Goal: Check status: Check status

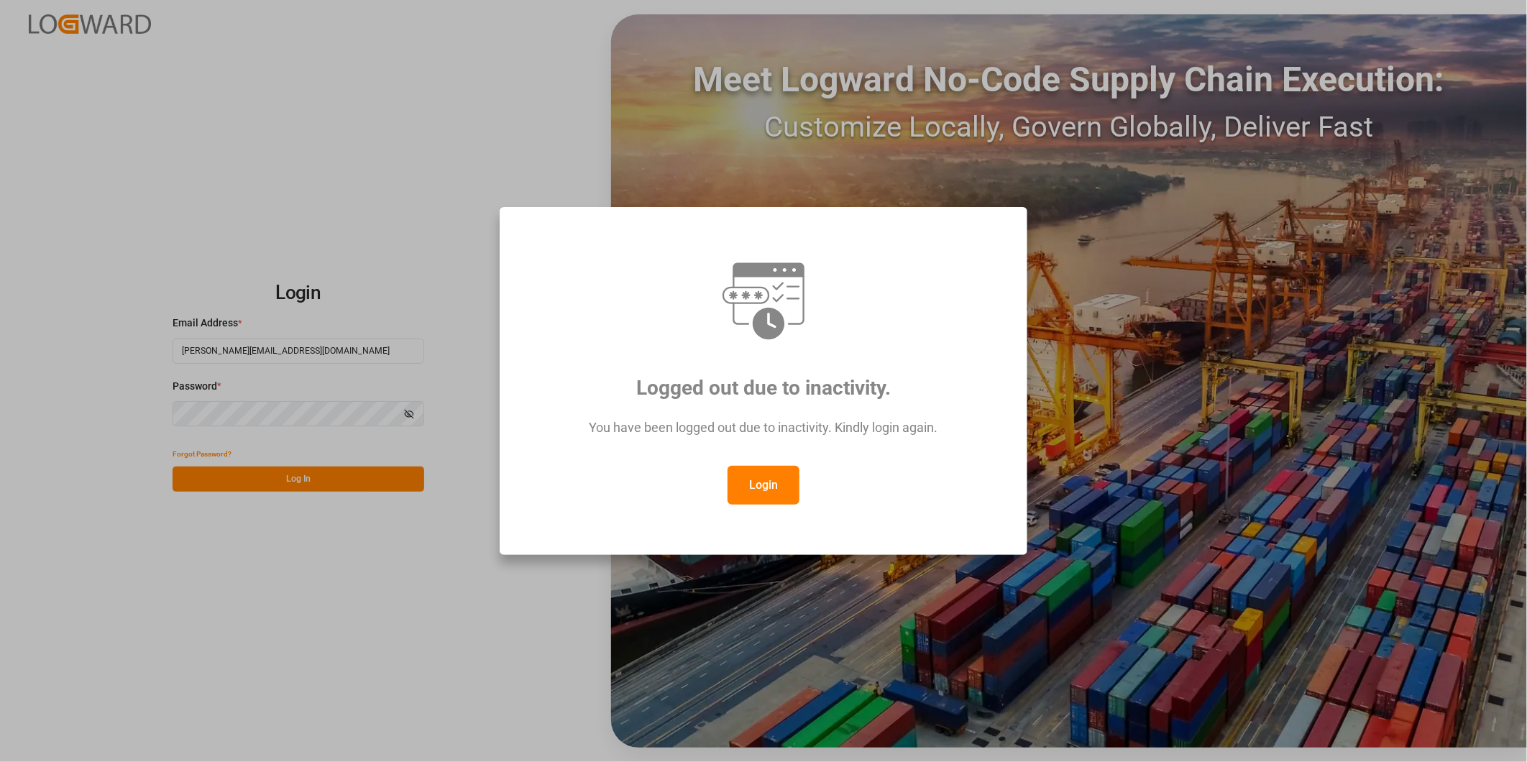
click at [768, 478] on button "Login" at bounding box center [764, 485] width 72 height 39
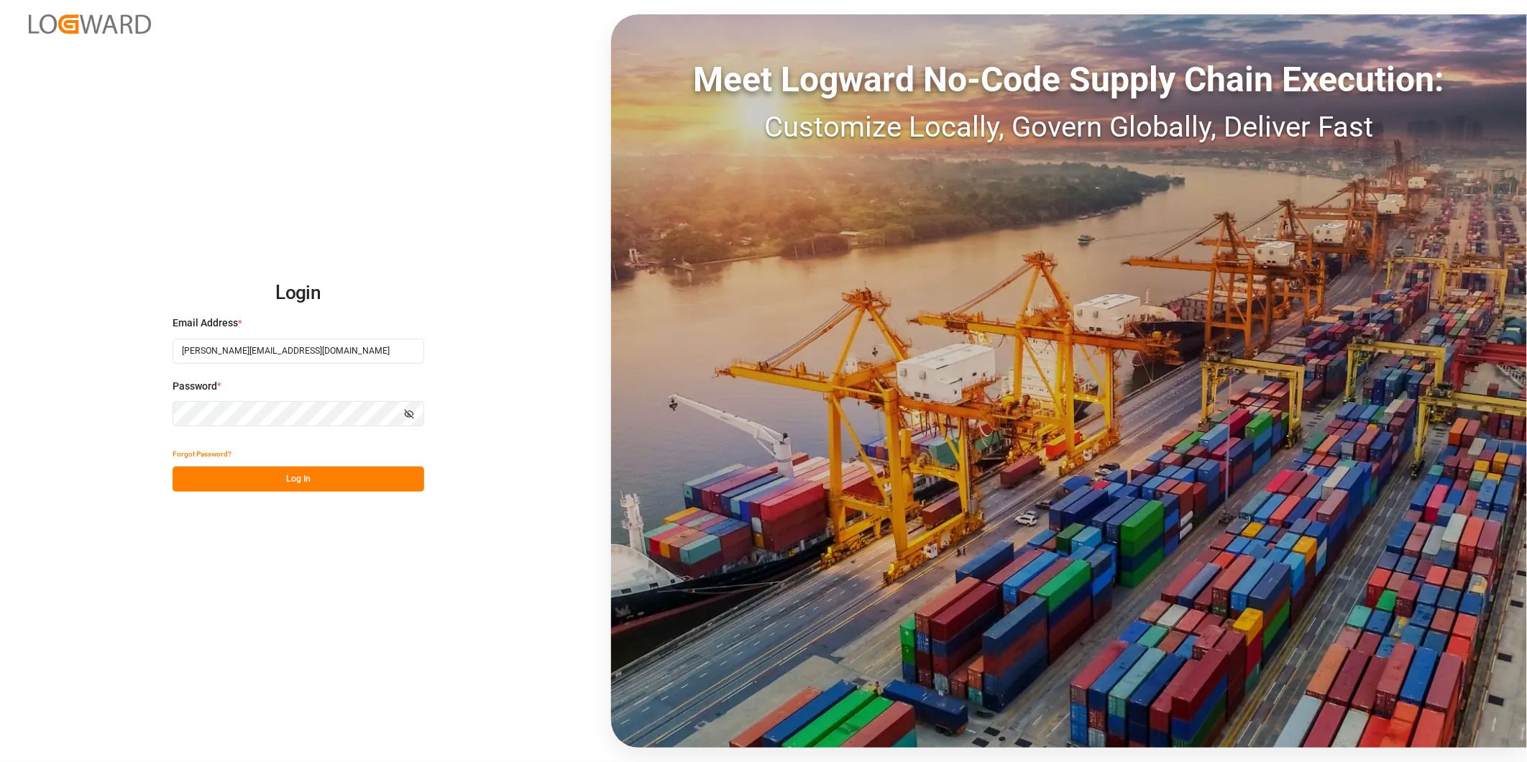
click at [368, 477] on button "Log In" at bounding box center [299, 479] width 252 height 25
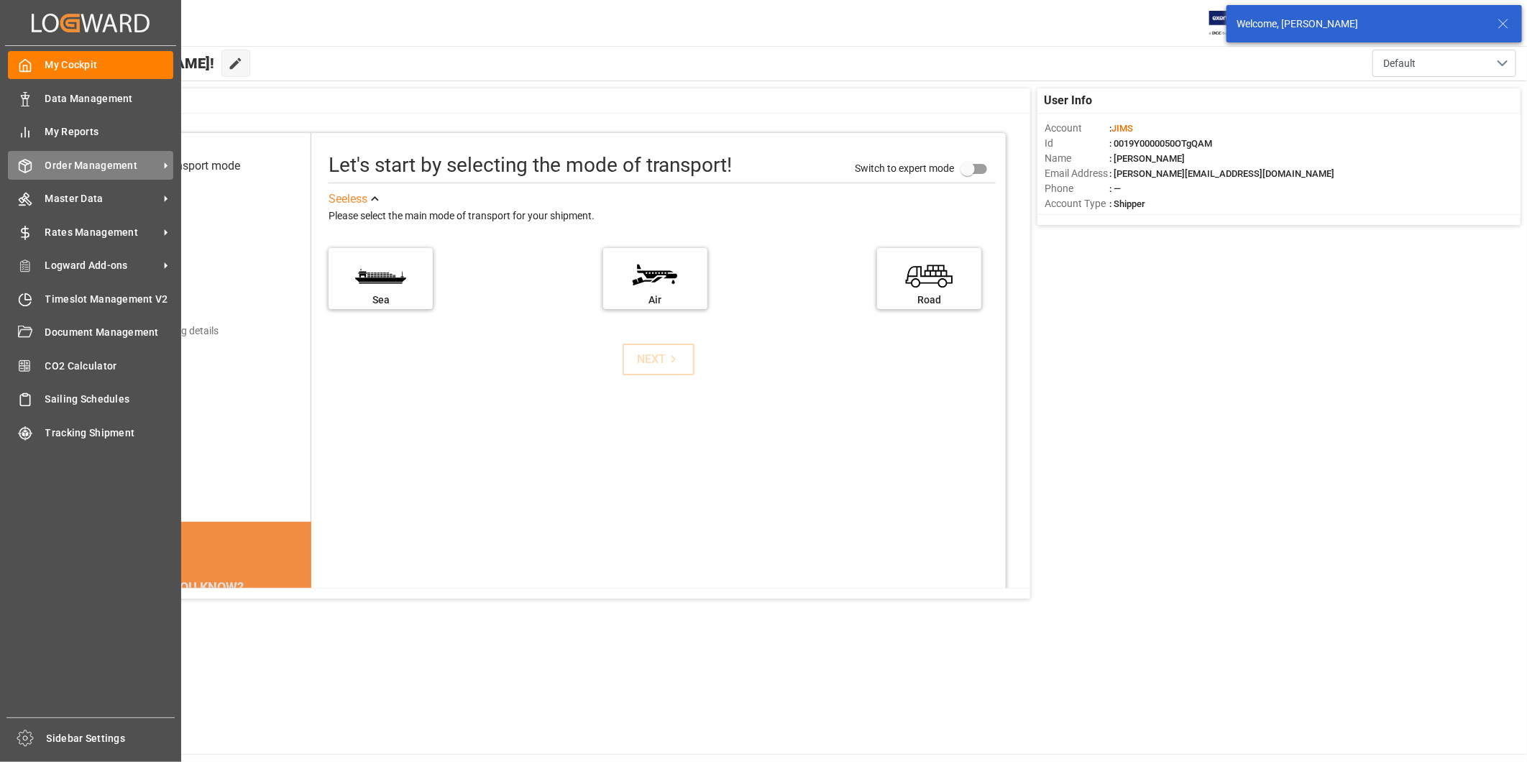
click at [139, 167] on span "Order Management" at bounding box center [102, 165] width 114 height 15
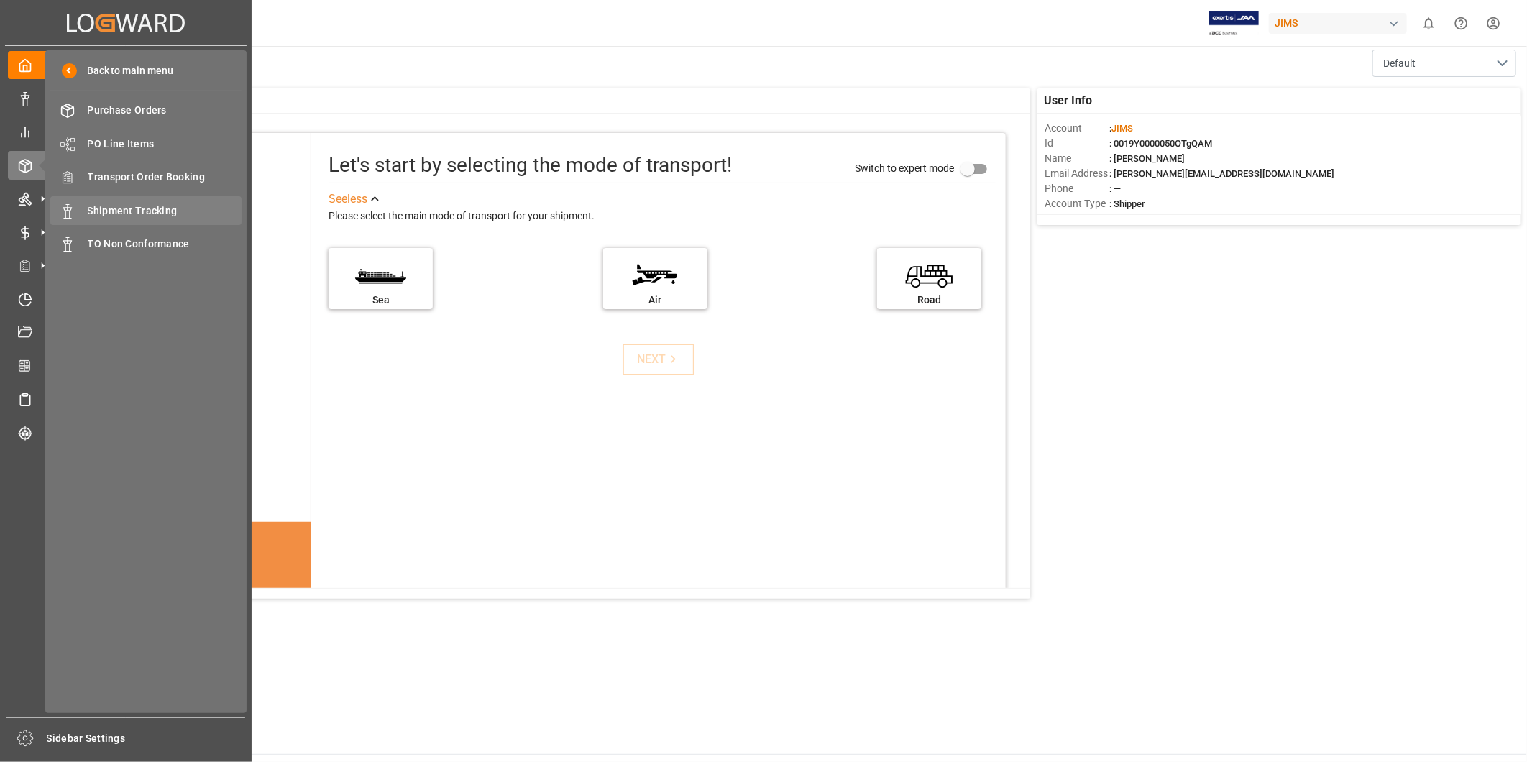
click at [202, 212] on span "Shipment Tracking" at bounding box center [165, 210] width 155 height 15
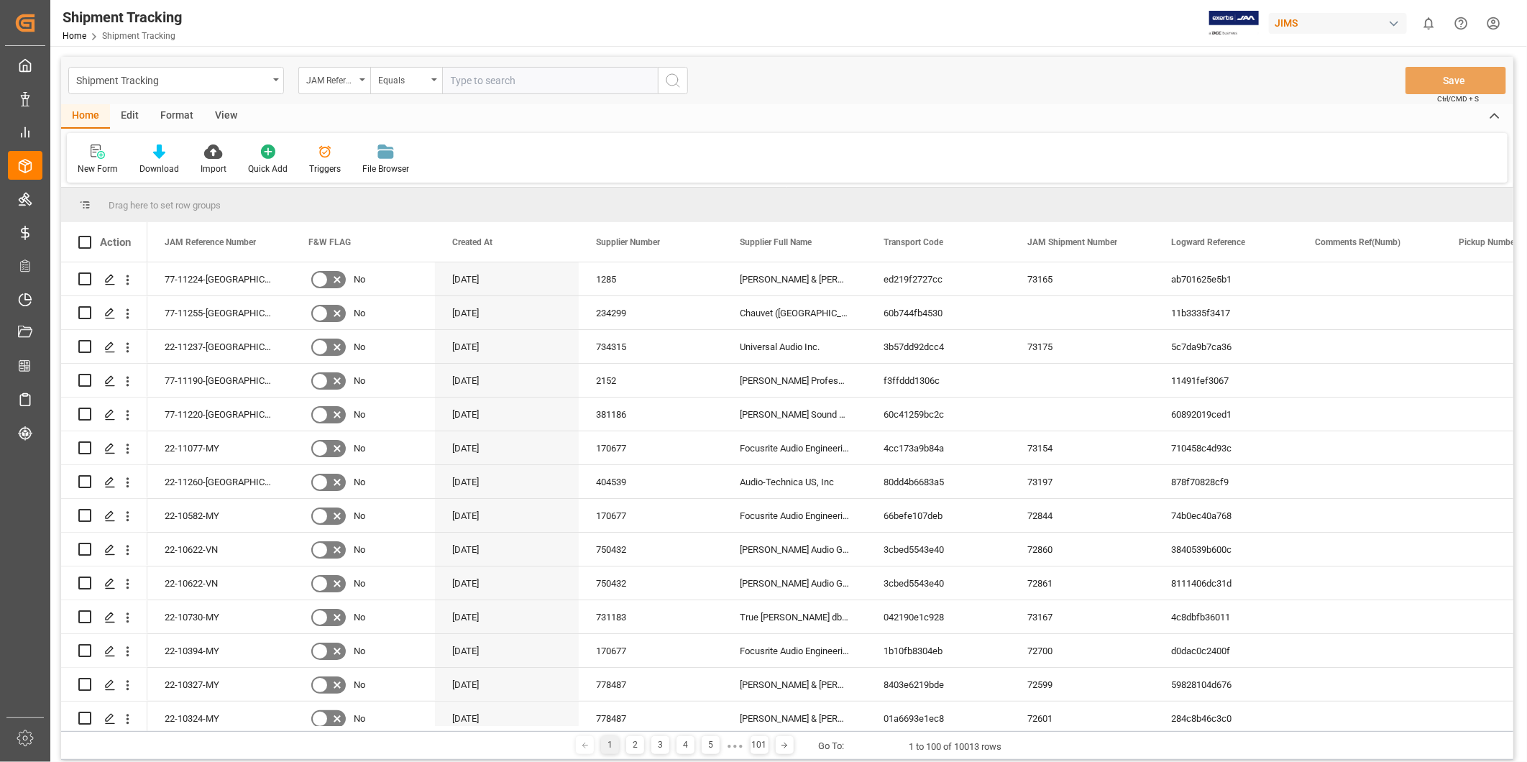
click at [539, 77] on input "text" at bounding box center [550, 80] width 216 height 27
type input "22-11112-CN"
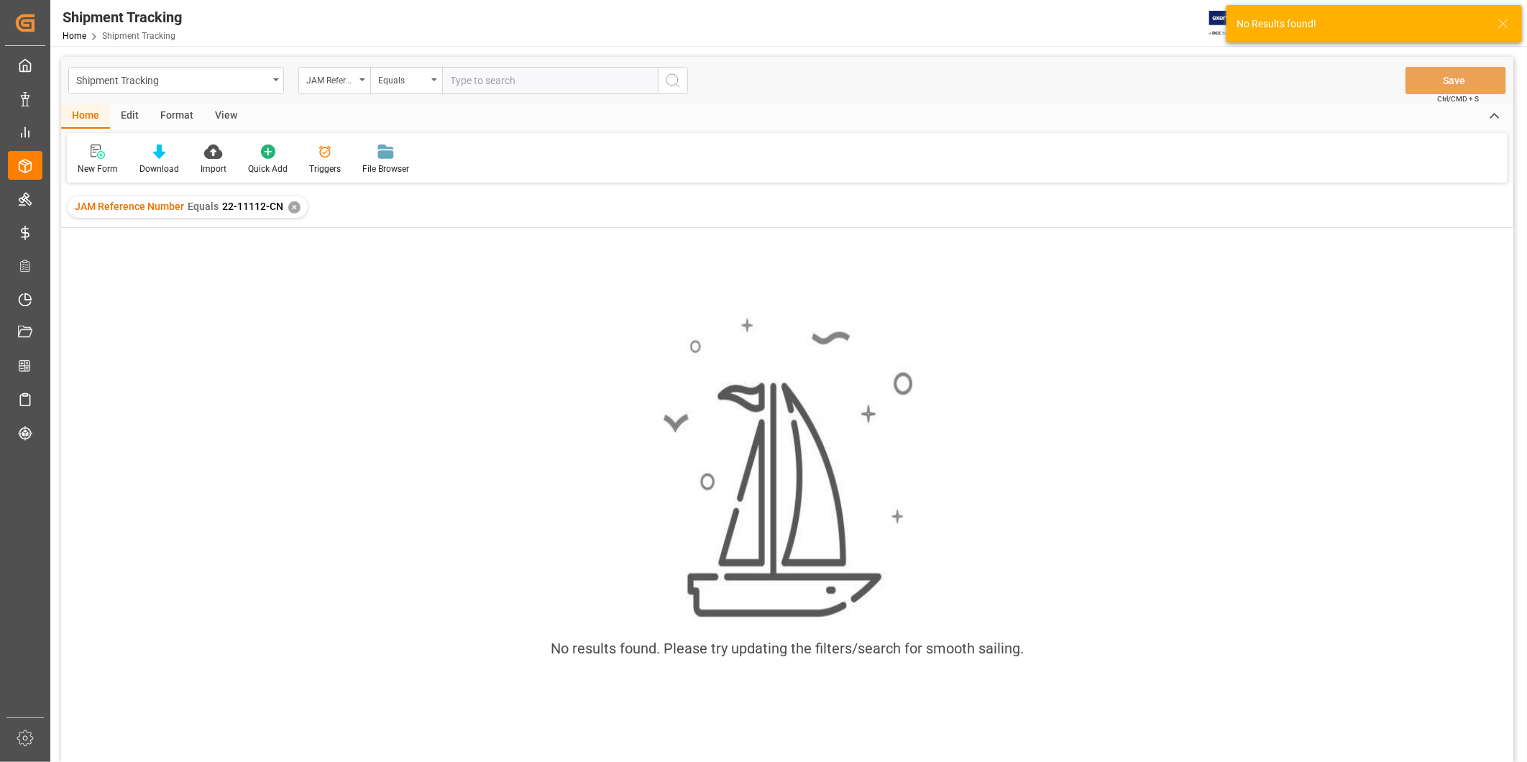
click at [539, 77] on input "text" at bounding box center [550, 80] width 216 height 27
type input "22-11112-CN"
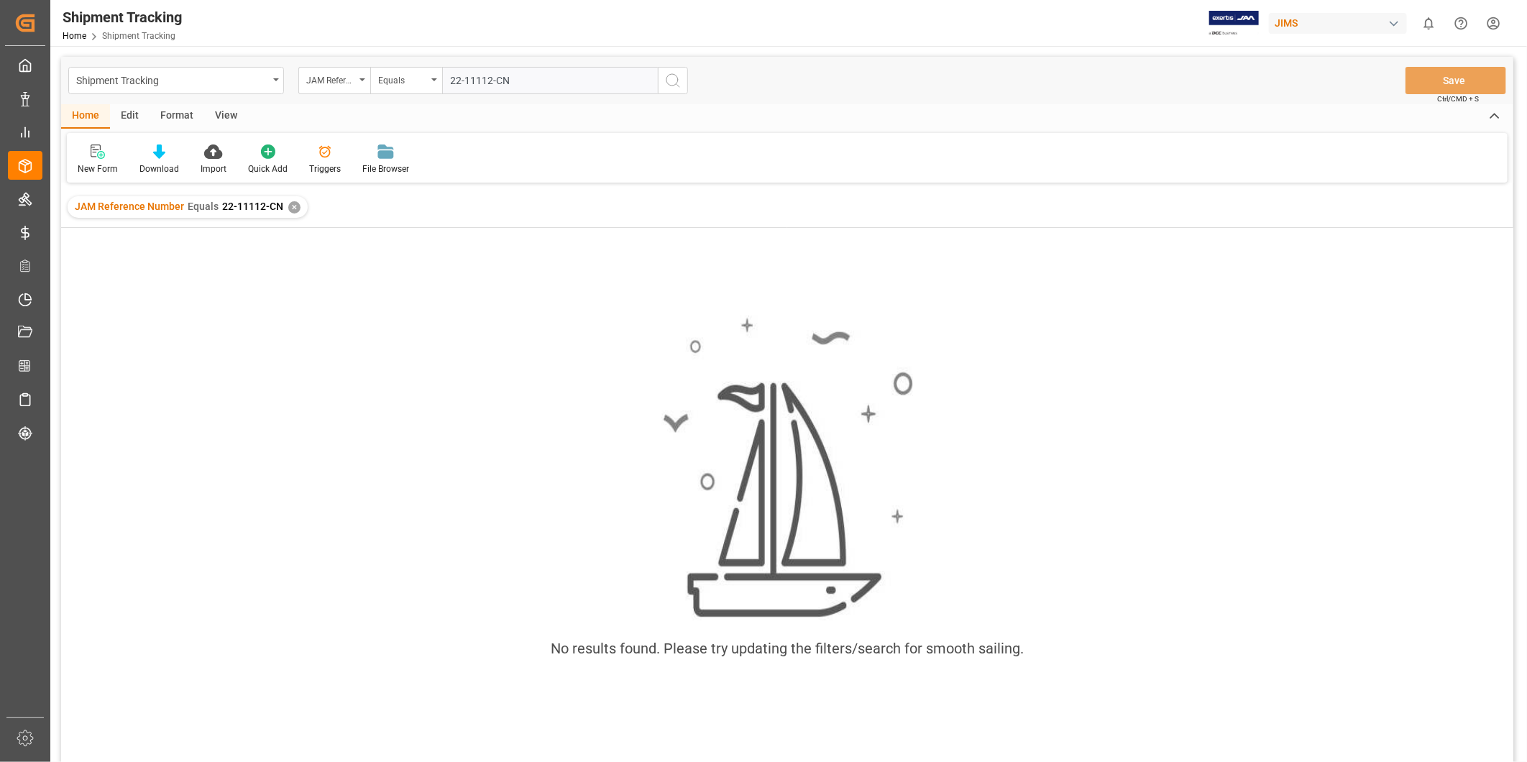
click at [295, 211] on div "JAM Reference Number Equals 22-11112-CN ✕" at bounding box center [188, 207] width 240 height 22
click at [292, 206] on div "✕" at bounding box center [294, 207] width 12 height 12
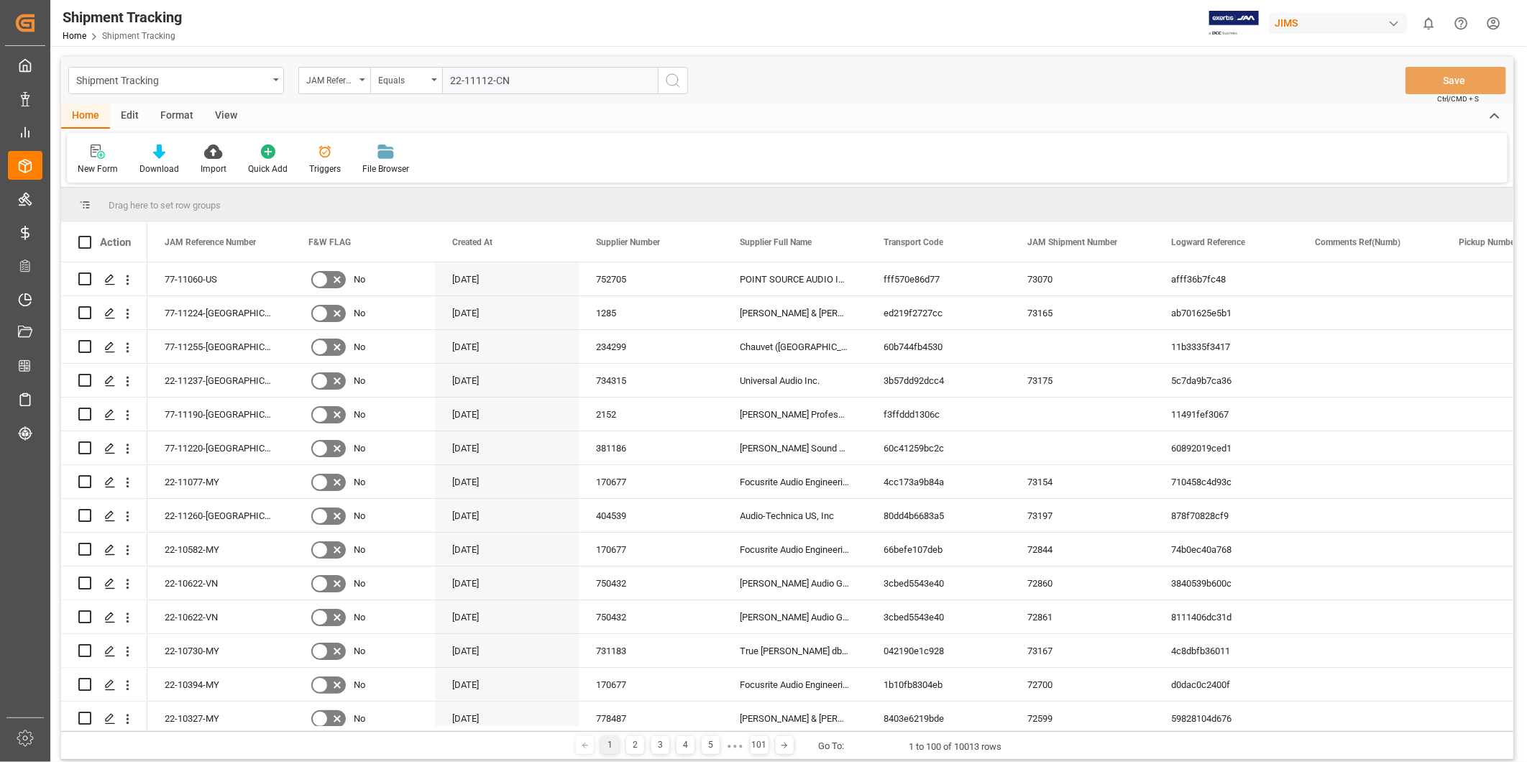
click at [690, 75] on div "Shipment Tracking JAM Reference Number Equals 22-11112-CN Save Ctrl/CMD + S" at bounding box center [787, 80] width 1452 height 47
click at [677, 83] on circle "search button" at bounding box center [673, 80] width 12 height 12
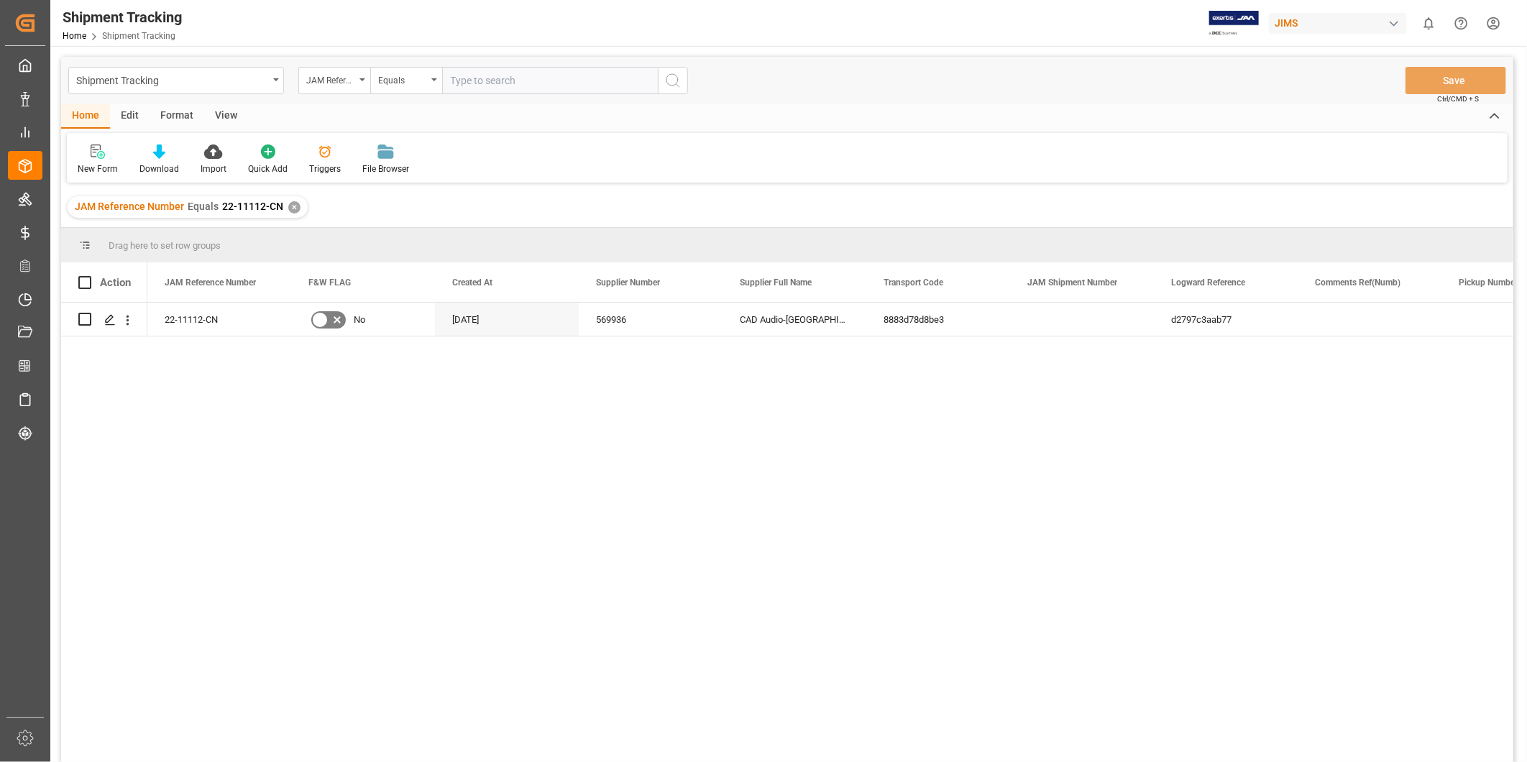
click at [225, 112] on div "View" at bounding box center [226, 116] width 44 height 24
click at [91, 165] on div "Default" at bounding box center [92, 169] width 28 height 13
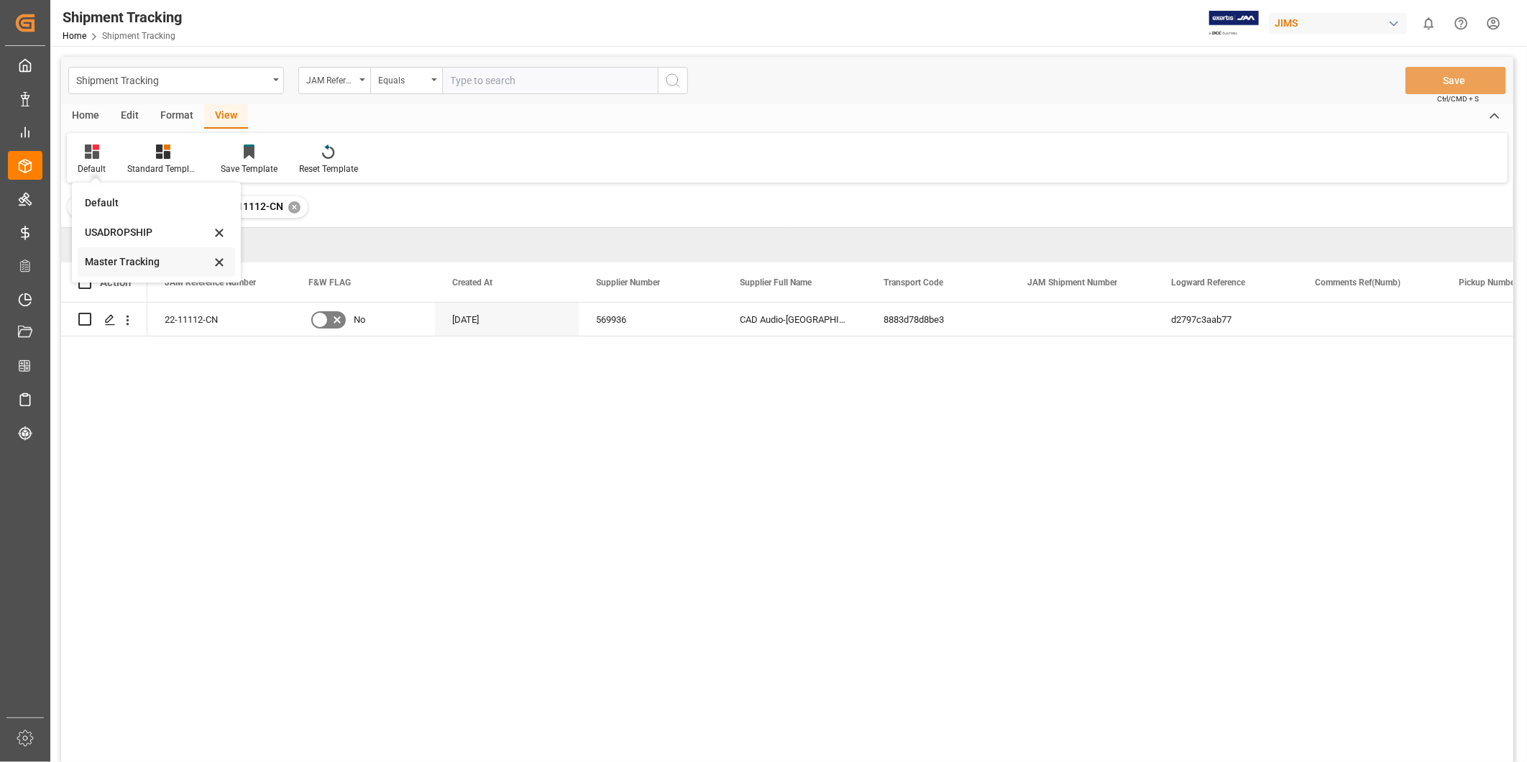
click at [132, 263] on div "Master Tracking" at bounding box center [148, 262] width 126 height 15
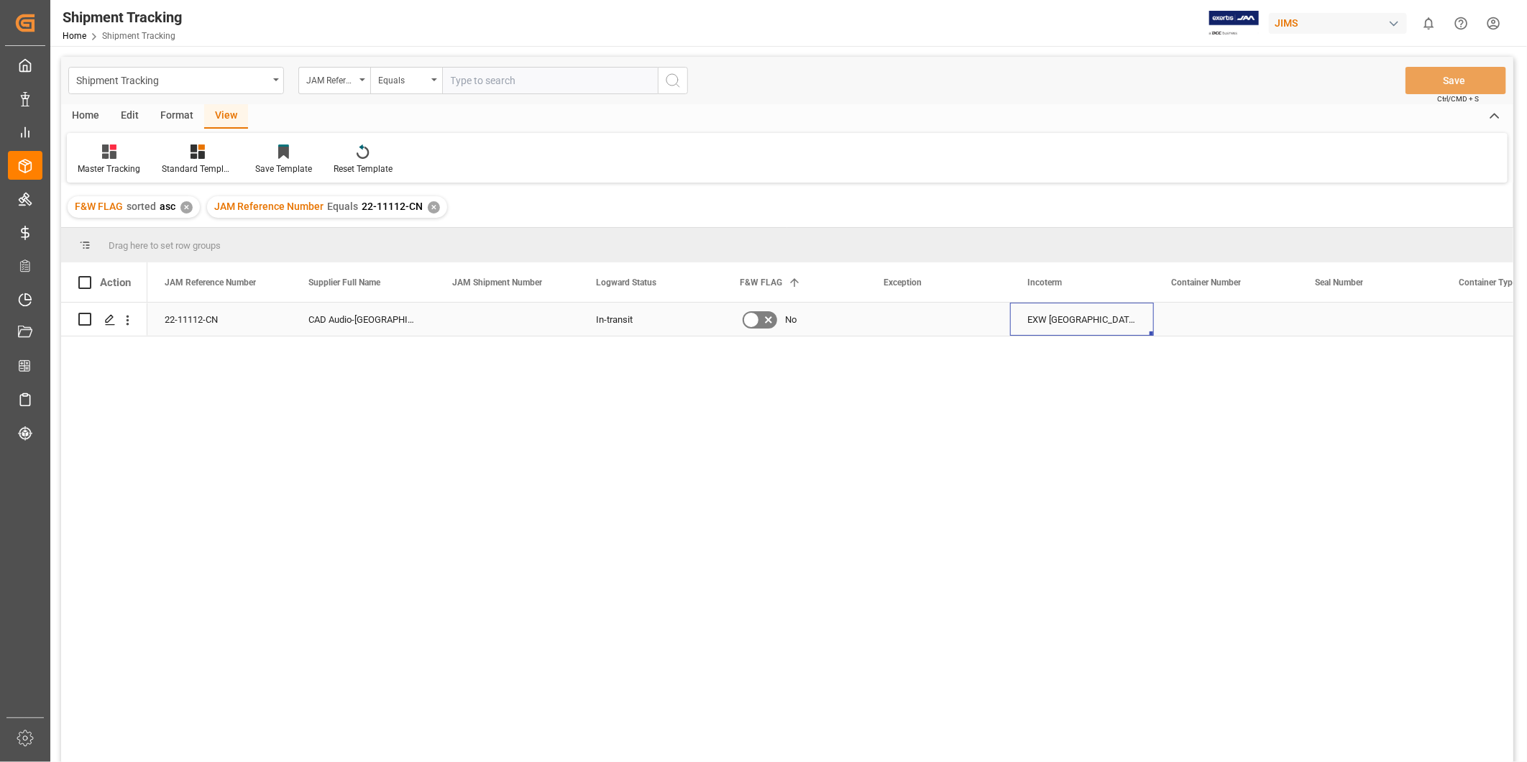
click at [1145, 331] on div "EXW [GEOGRAPHIC_DATA] CN" at bounding box center [1082, 319] width 144 height 33
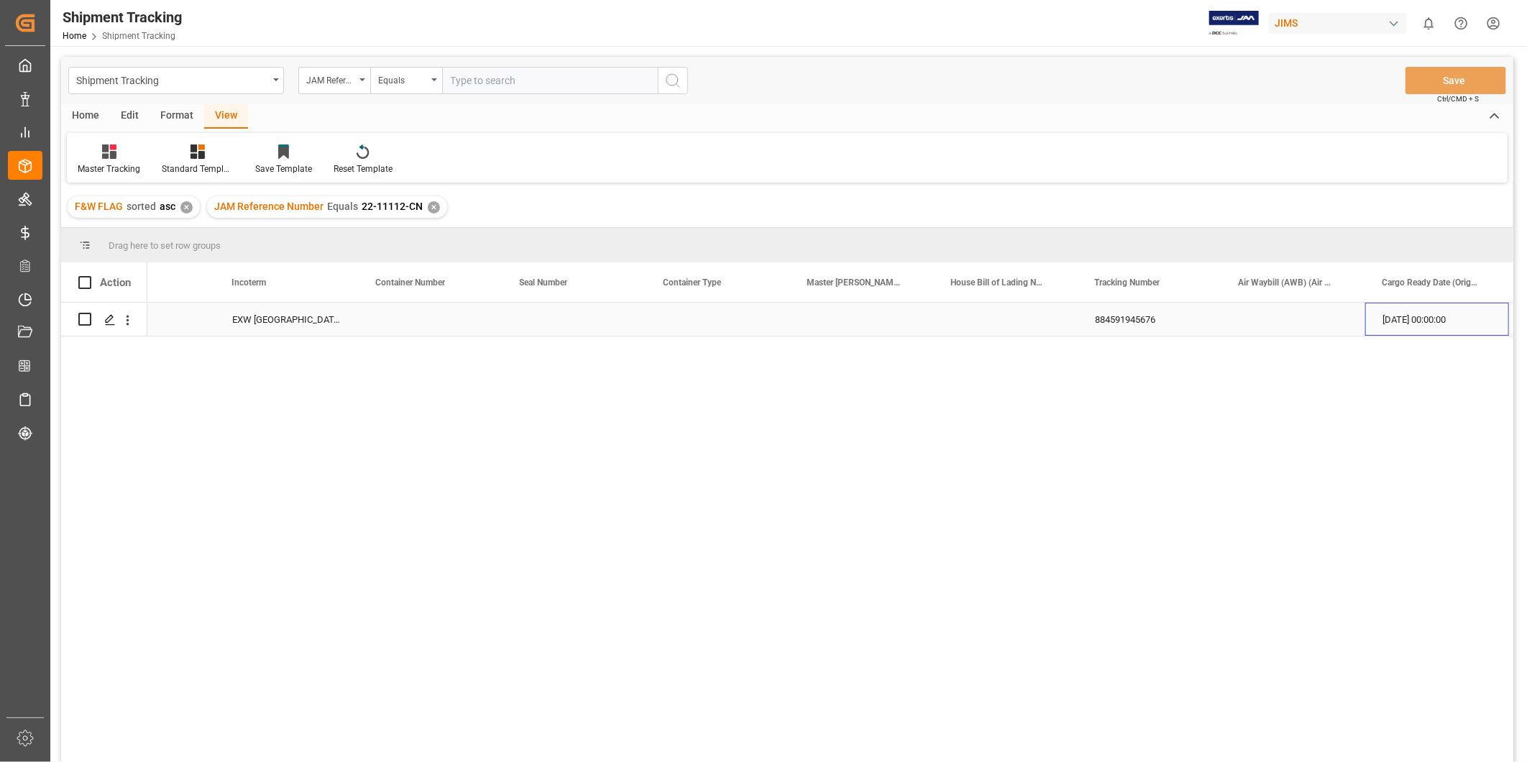
scroll to position [0, 795]
